Goal: Find specific page/section: Find specific page/section

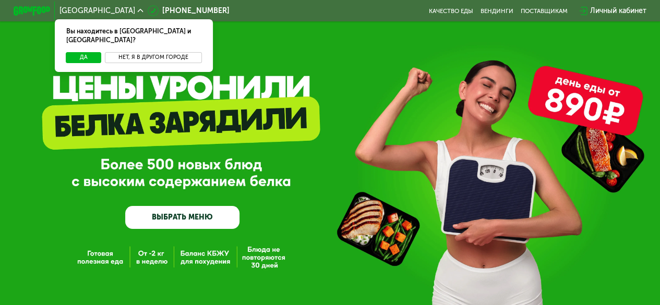
click at [128, 52] on button "Нет, я в другом городе" at bounding box center [153, 57] width 97 height 11
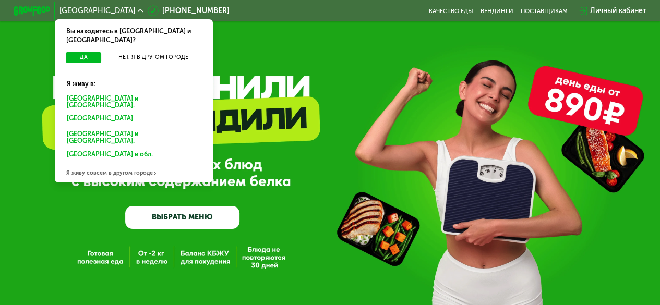
click at [116, 112] on div "Санкт-Петербурге и обл." at bounding box center [132, 119] width 143 height 15
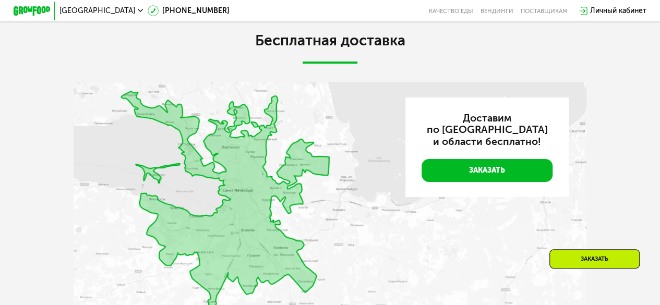
scroll to position [1878, 0]
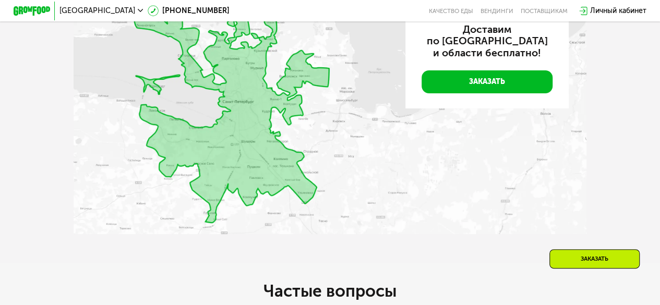
click at [245, 210] on img at bounding box center [330, 113] width 513 height 241
